Goal: Navigation & Orientation: Find specific page/section

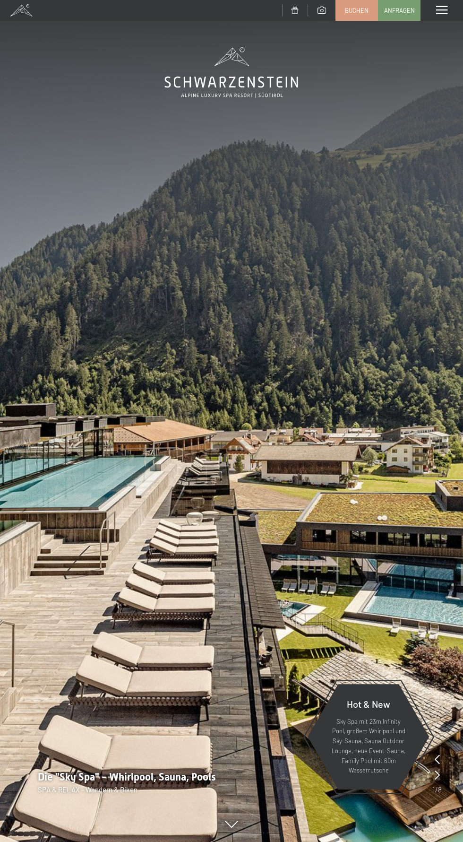
click at [438, 13] on span at bounding box center [442, 10] width 11 height 9
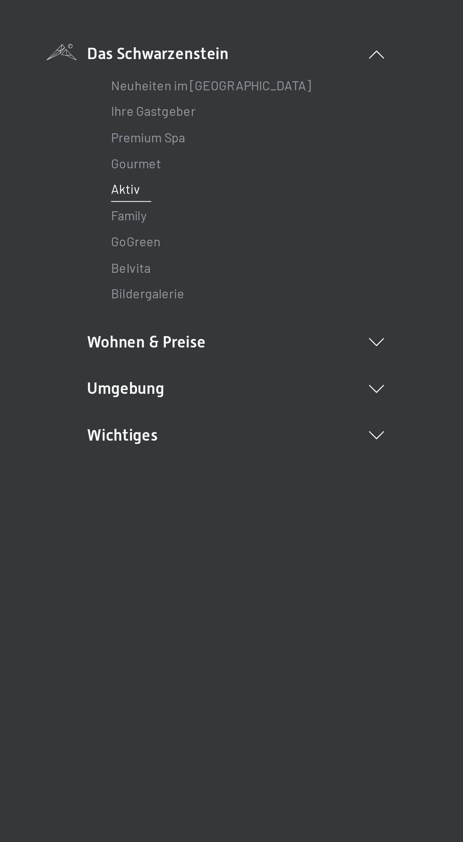
click at [161, 188] on link "Aktiv" at bounding box center [166, 189] width 17 height 9
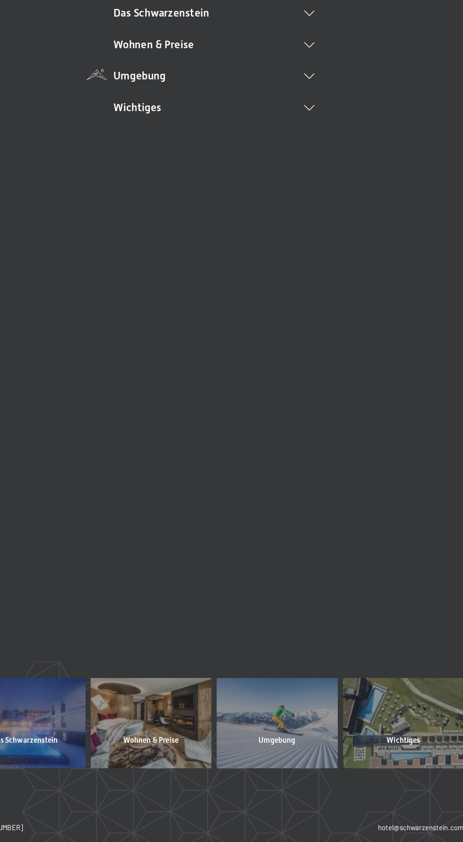
click at [158, 166] on li "Umgebung Das Ahrntal Ski & Winter Skifahren Skischule Wandern & [PERSON_NAME] W…" at bounding box center [231, 164] width 175 height 13
click at [180, 213] on link "Wandern & Sommer" at bounding box center [191, 214] width 66 height 9
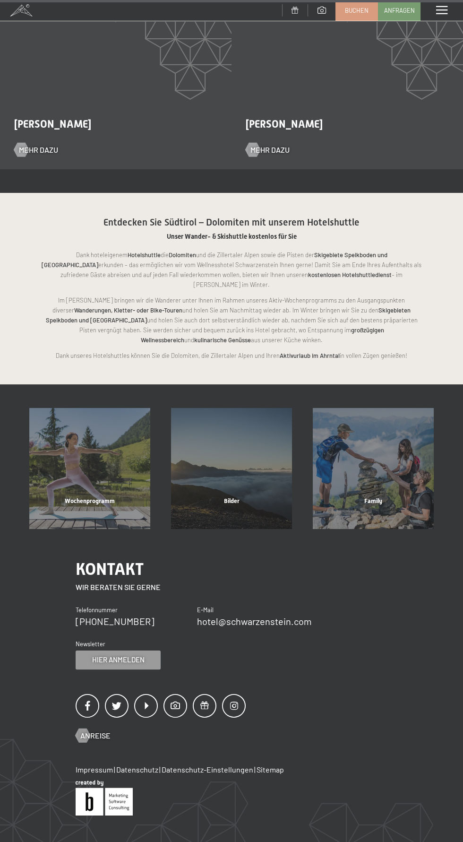
scroll to position [1789, 0]
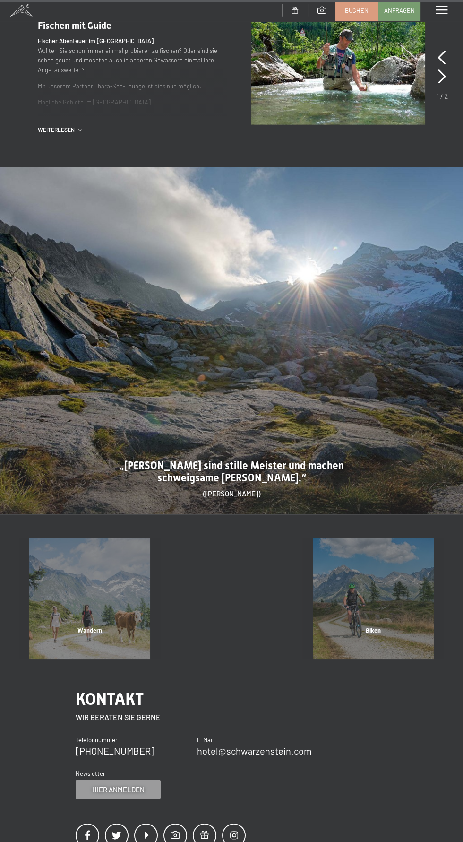
scroll to position [3447, 0]
